Goal: Navigation & Orientation: Understand site structure

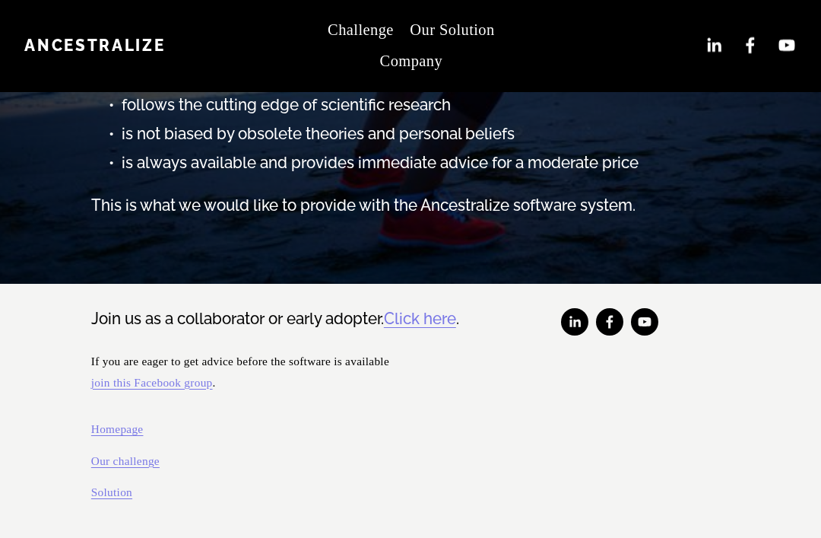
scroll to position [481, 0]
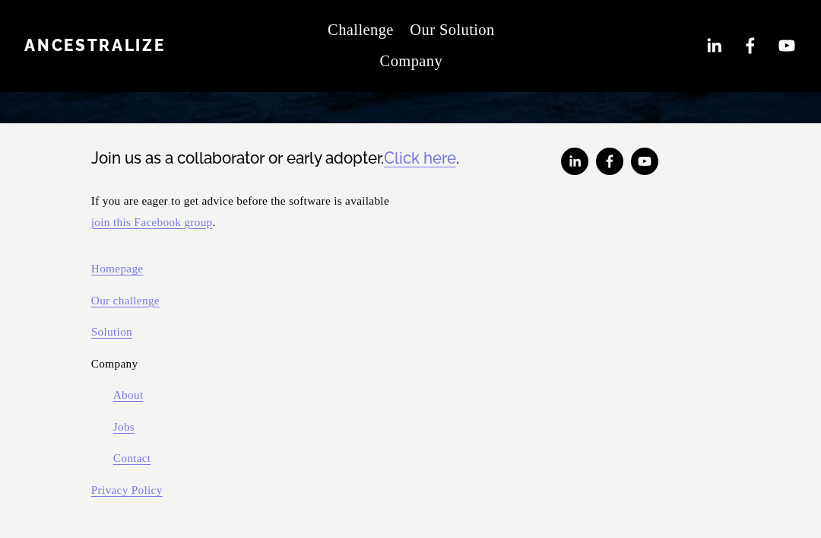
scroll to position [636, 0]
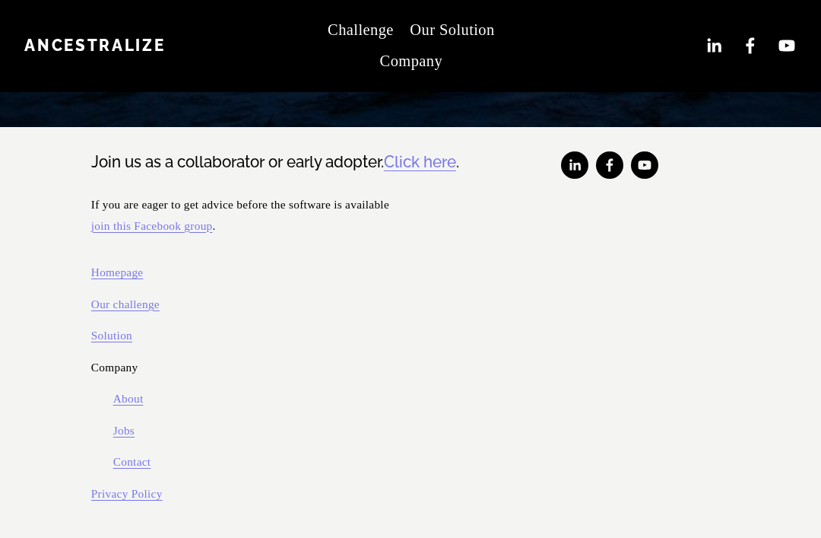
click at [118, 409] on link "About" at bounding box center [128, 398] width 30 height 21
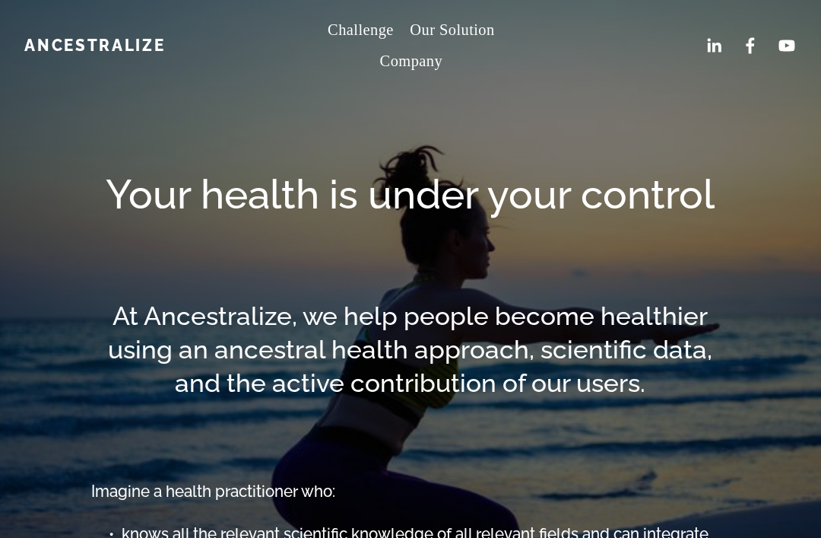
click at [0, 0] on span "Contact" at bounding box center [0, 0] width 0 height 0
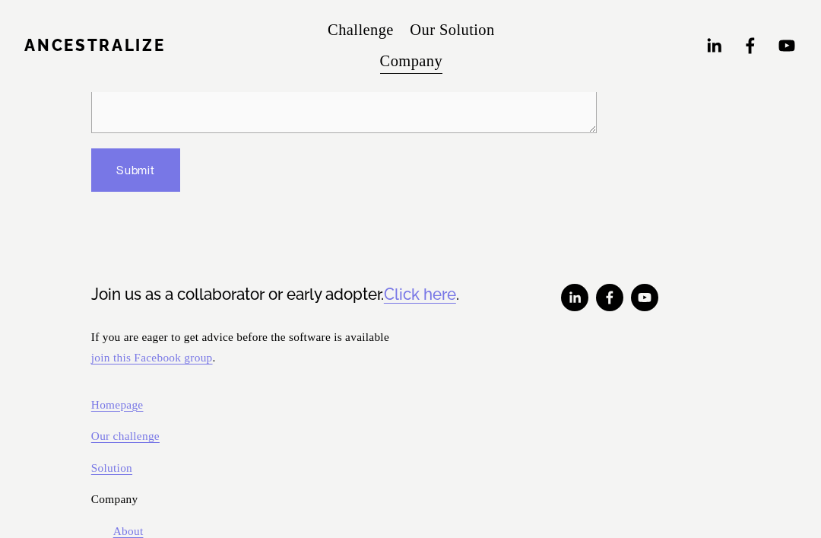
scroll to position [501, 0]
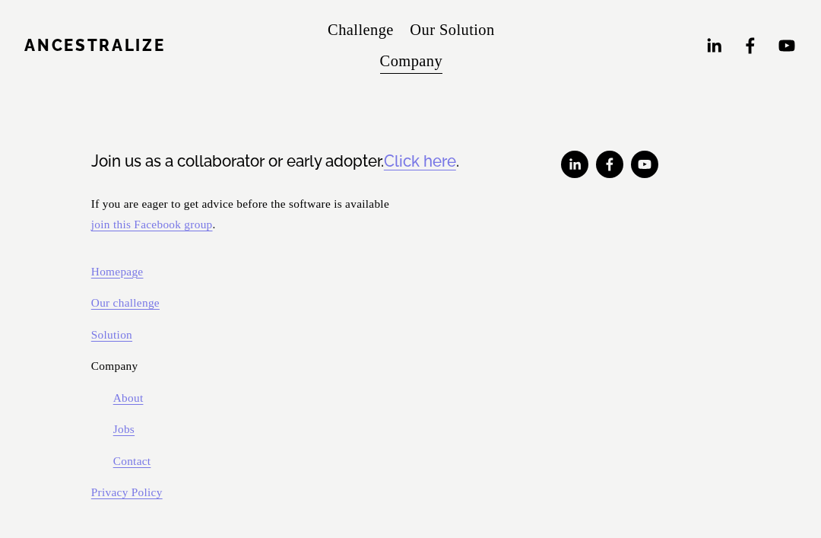
click at [102, 503] on link "Privacy Policy" at bounding box center [126, 491] width 71 height 21
